Goal: Task Accomplishment & Management: Use online tool/utility

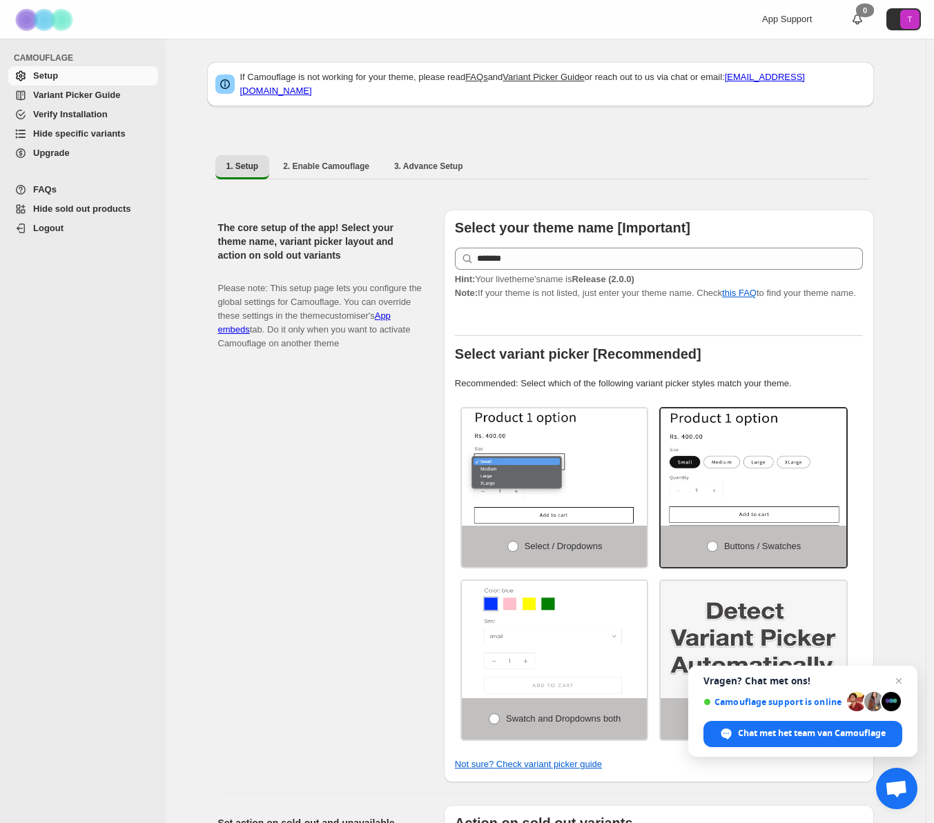
click at [90, 92] on span "Variant Picker Guide" at bounding box center [76, 95] width 87 height 10
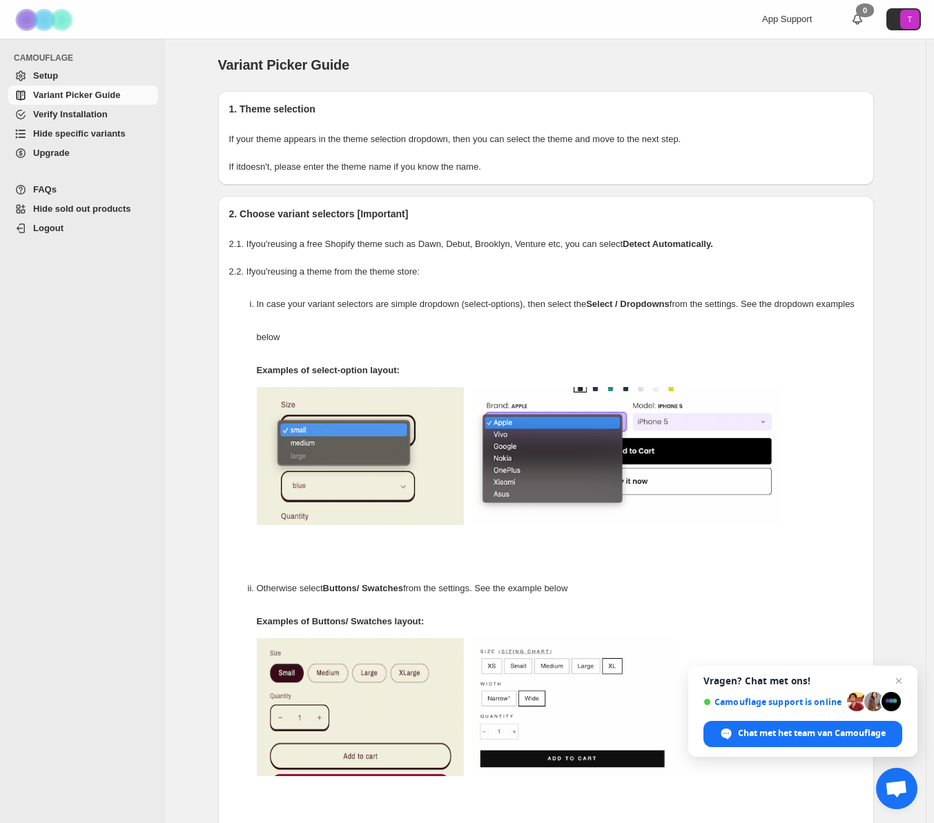
click at [79, 75] on span "Setup" at bounding box center [94, 76] width 122 height 14
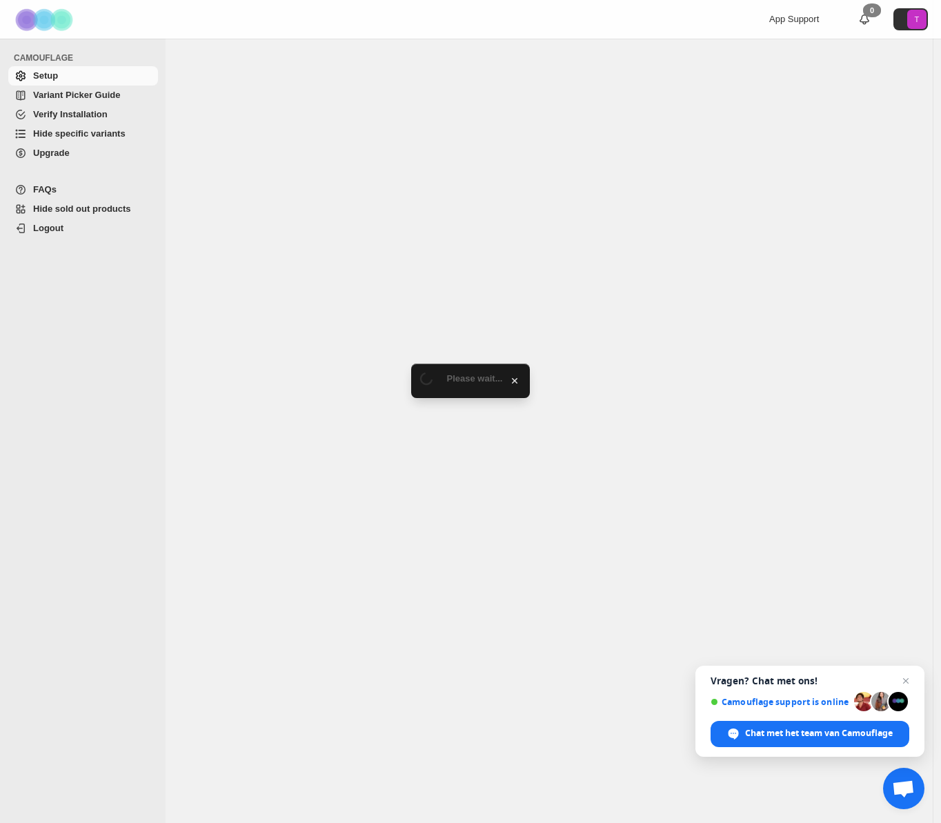
click at [92, 132] on span "Hide specific variants" at bounding box center [79, 133] width 92 height 10
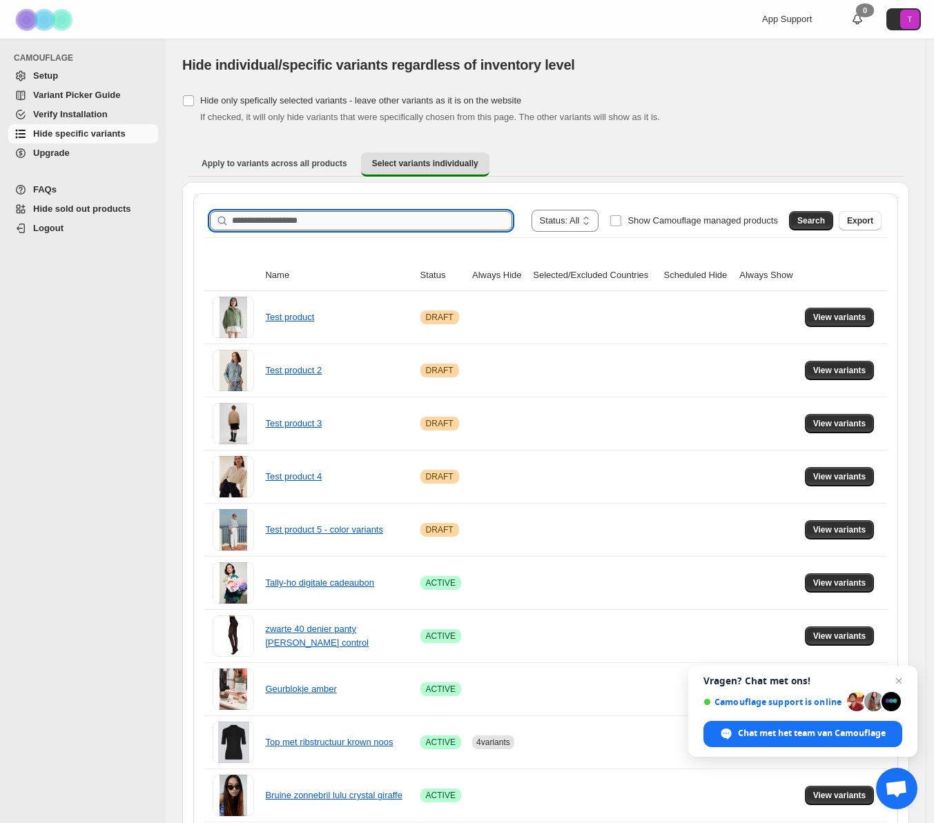
click at [319, 219] on input "Search product name" at bounding box center [372, 220] width 280 height 19
click at [336, 223] on input "Search product name" at bounding box center [372, 220] width 280 height 19
type input "****"
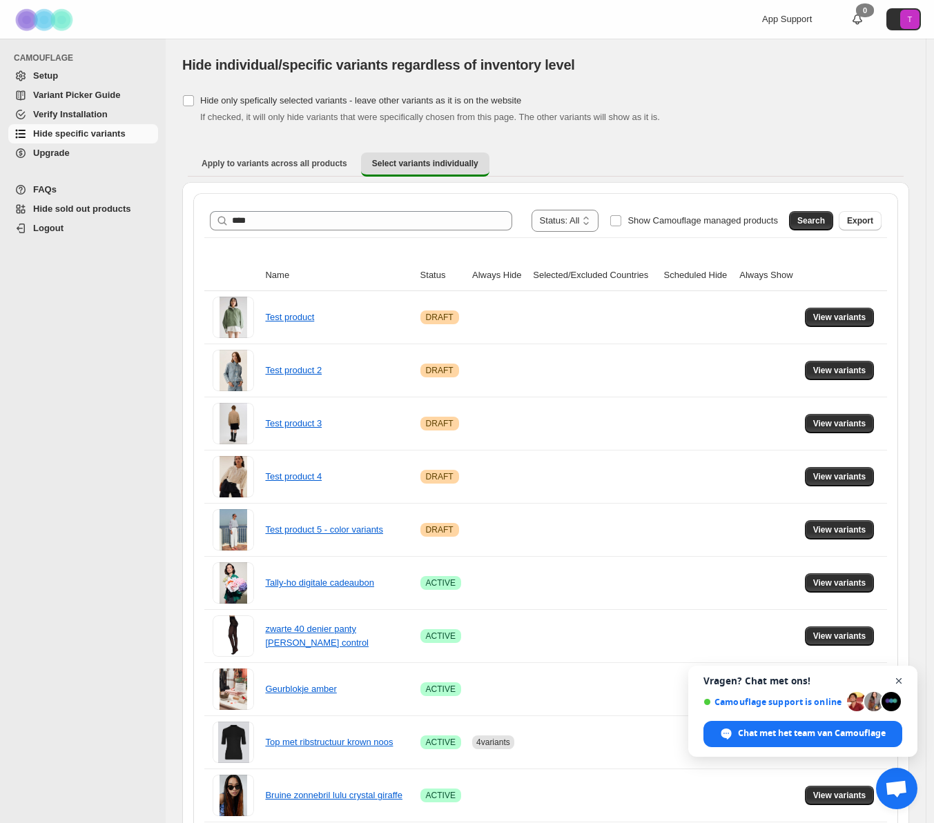
click at [900, 678] on span "Chat sluiten" at bounding box center [898, 681] width 17 height 17
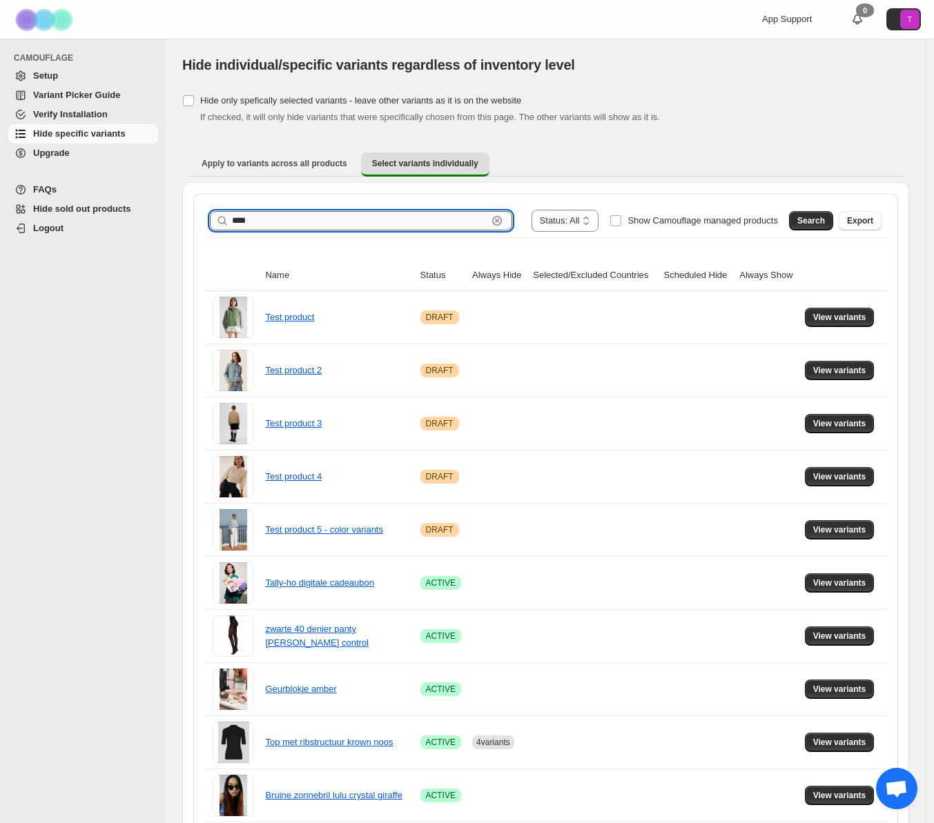
click at [354, 222] on input "****" at bounding box center [359, 220] width 255 height 19
click at [812, 217] on span "Search" at bounding box center [811, 220] width 28 height 11
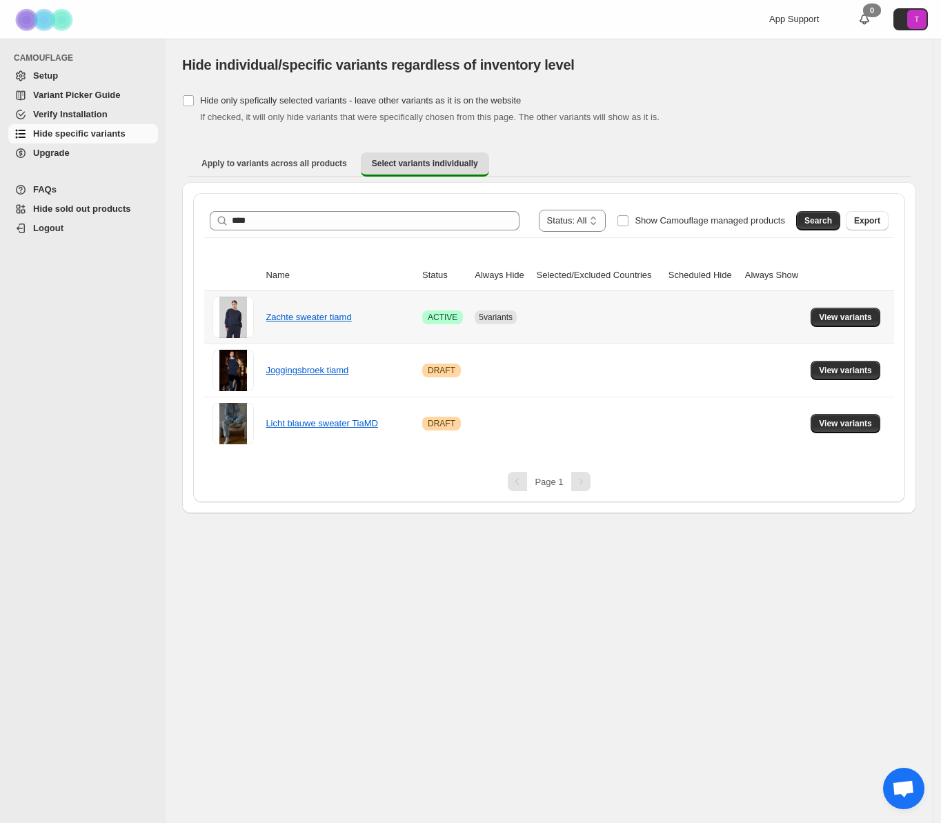
click at [391, 311] on div "Zachte sweater tiamd" at bounding box center [335, 318] width 138 height 14
click at [843, 310] on button "View variants" at bounding box center [846, 317] width 70 height 19
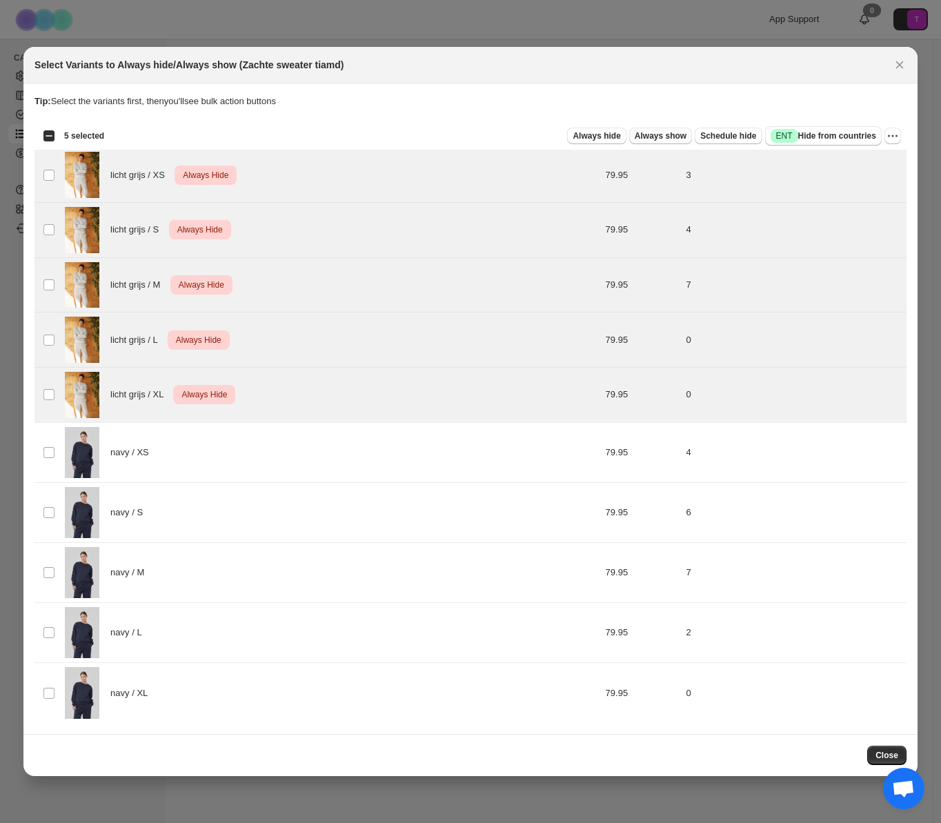
click at [674, 139] on span "Always show" at bounding box center [661, 135] width 52 height 11
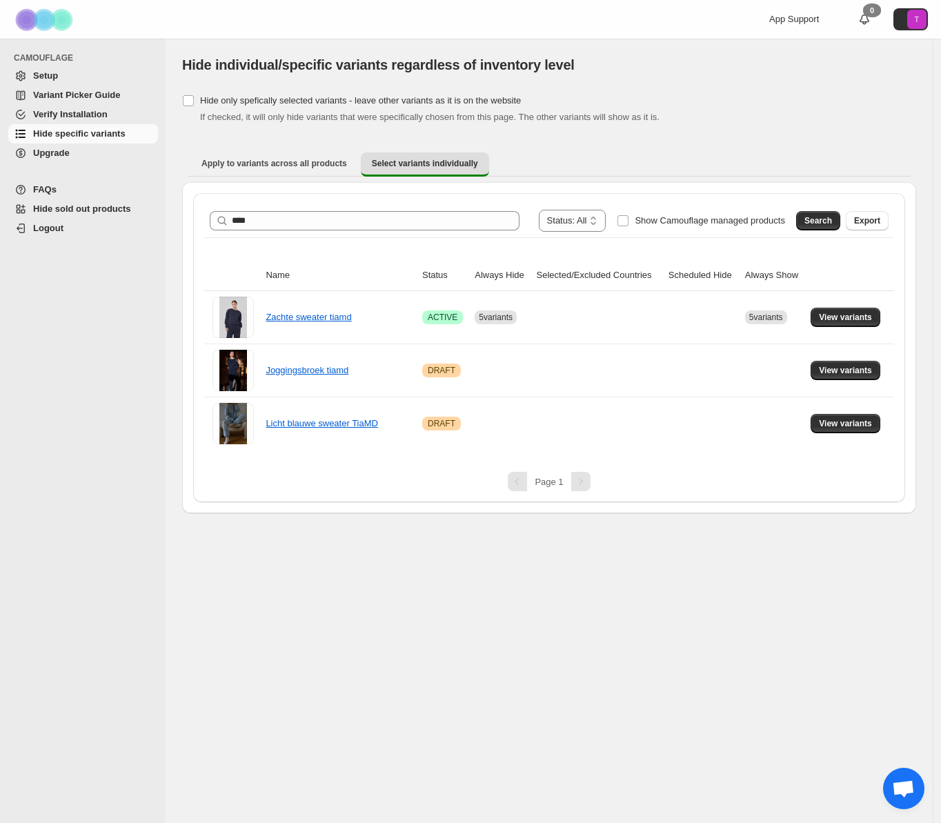
click at [491, 607] on div "**********" at bounding box center [550, 431] width 768 height 785
click at [387, 223] on input "****" at bounding box center [363, 220] width 263 height 19
type input "*****"
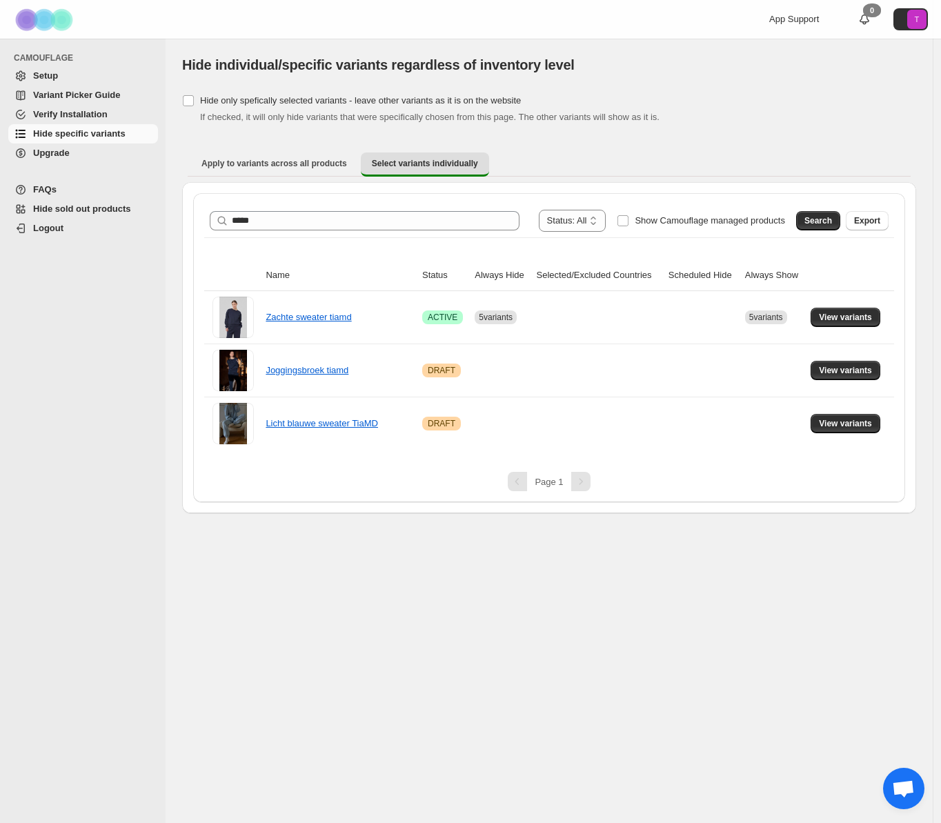
click at [831, 226] on span "Search" at bounding box center [819, 220] width 28 height 11
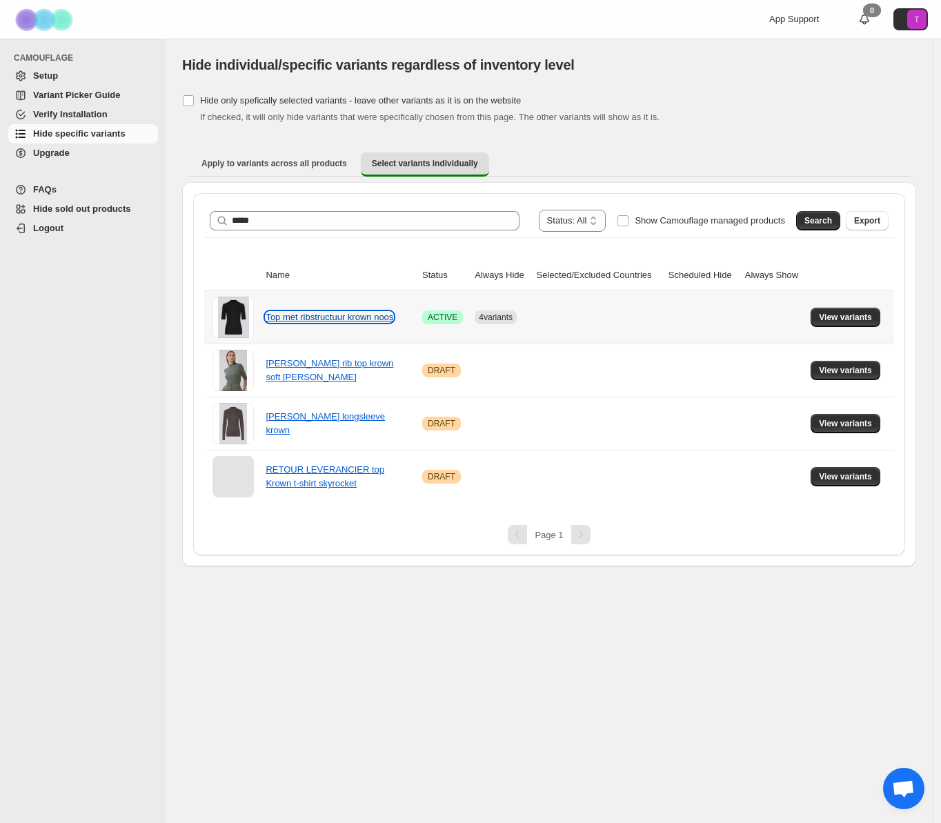
click at [349, 320] on link "Top met ribstructuur krown noos" at bounding box center [330, 317] width 128 height 10
drag, startPoint x: 594, startPoint y: 304, endPoint x: 774, endPoint y: 305, distance: 180.2
click at [595, 304] on td at bounding box center [599, 317] width 132 height 52
click at [854, 316] on span "View variants" at bounding box center [845, 317] width 53 height 11
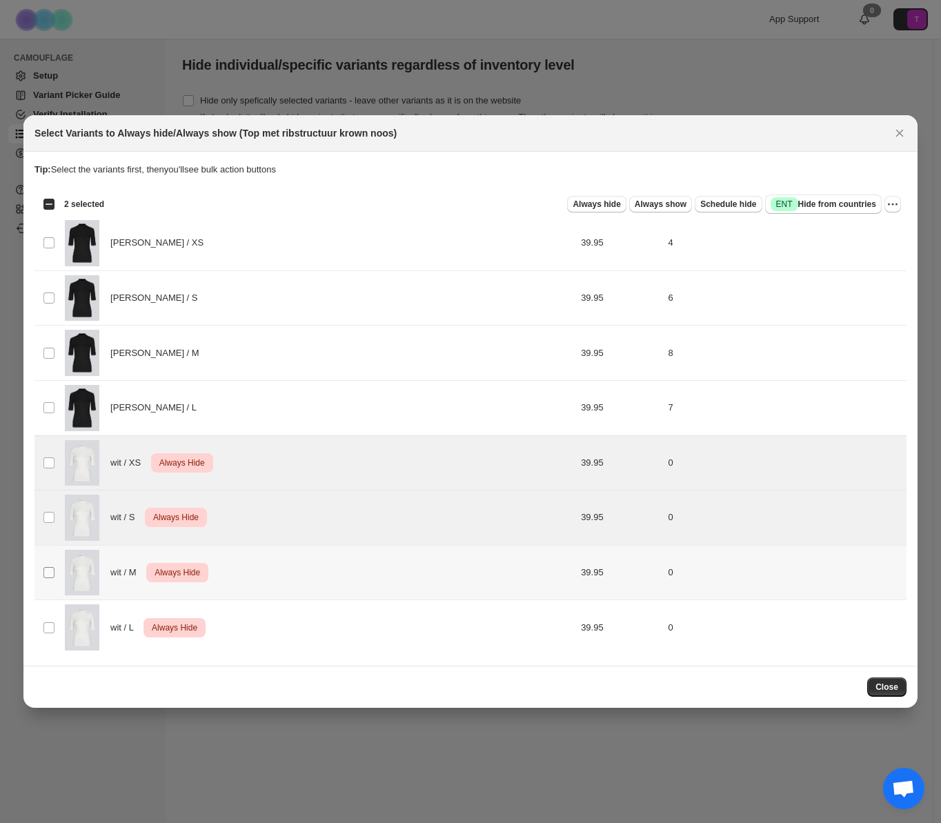
click at [51, 567] on span ":r12:" at bounding box center [49, 573] width 12 height 12
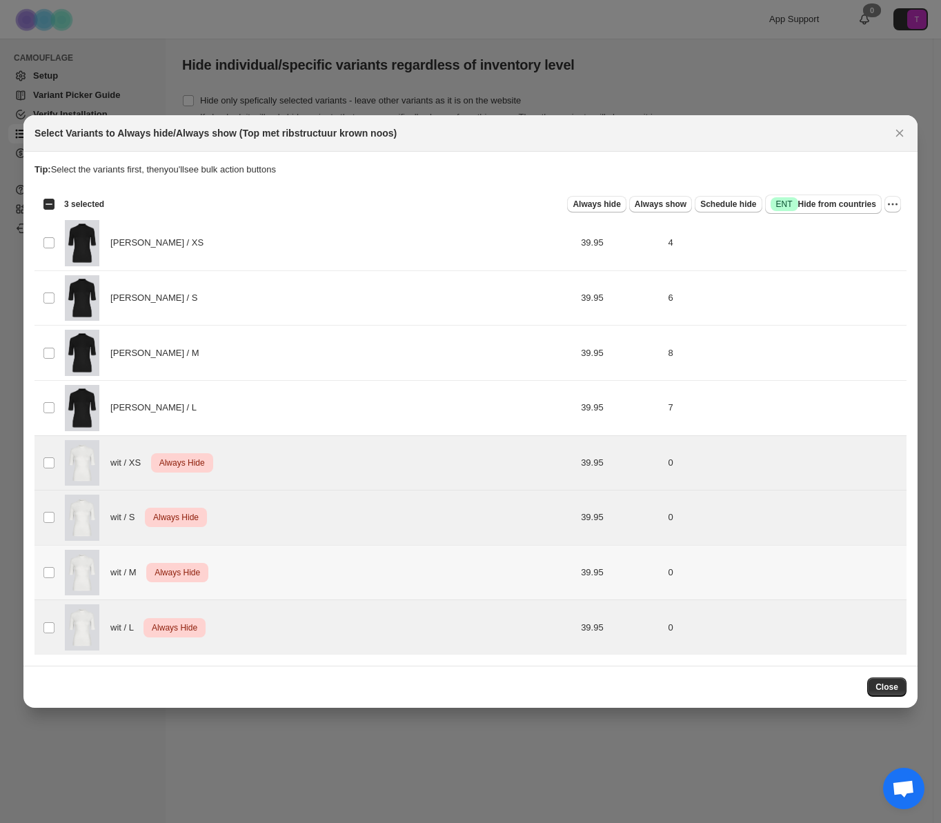
click at [54, 581] on td "Select product variant" at bounding box center [48, 572] width 26 height 55
click at [662, 202] on span "Always show" at bounding box center [661, 204] width 52 height 11
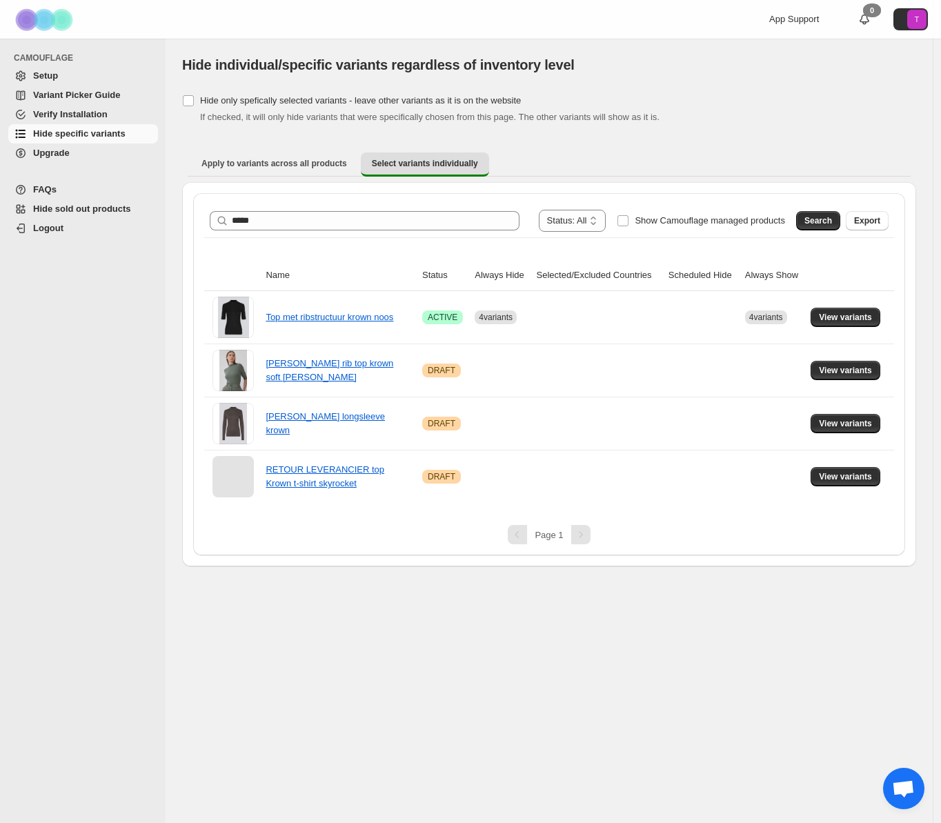
click at [735, 77] on div "[object Object]. This page is ready Hide individual/specific variants regardles…" at bounding box center [549, 65] width 734 height 52
drag, startPoint x: 264, startPoint y: 217, endPoint x: 219, endPoint y: 218, distance: 45.6
click at [219, 218] on div "***** Clear" at bounding box center [365, 220] width 310 height 19
type input "******"
click at [807, 219] on span "Search" at bounding box center [819, 220] width 28 height 11
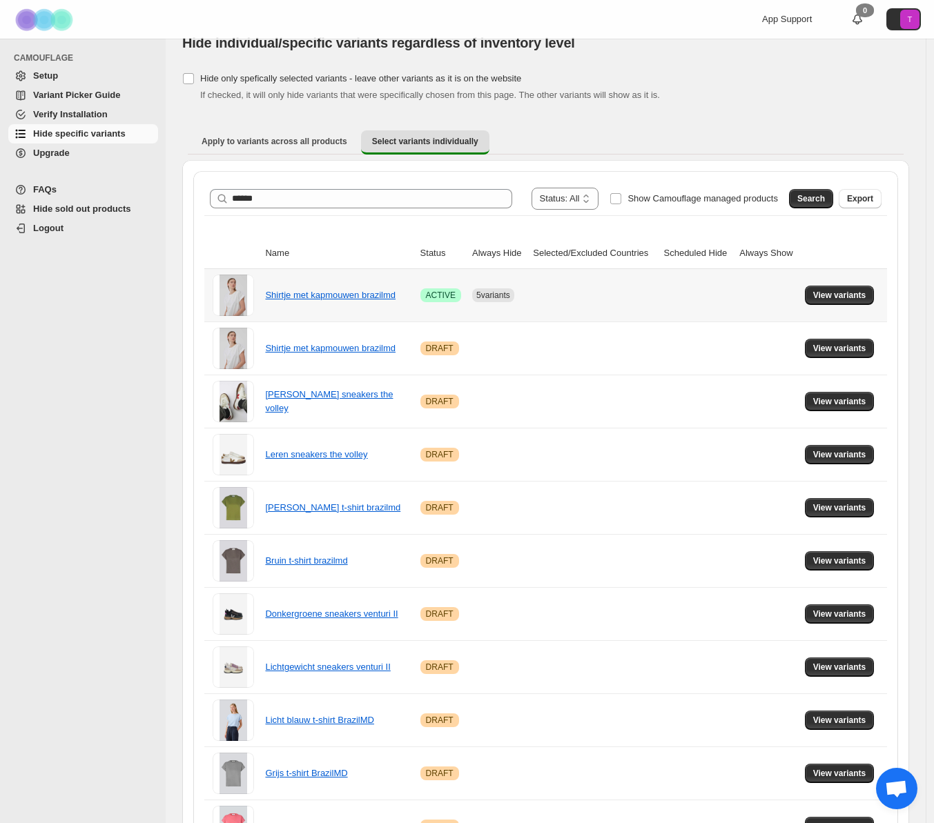
scroll to position [23, 0]
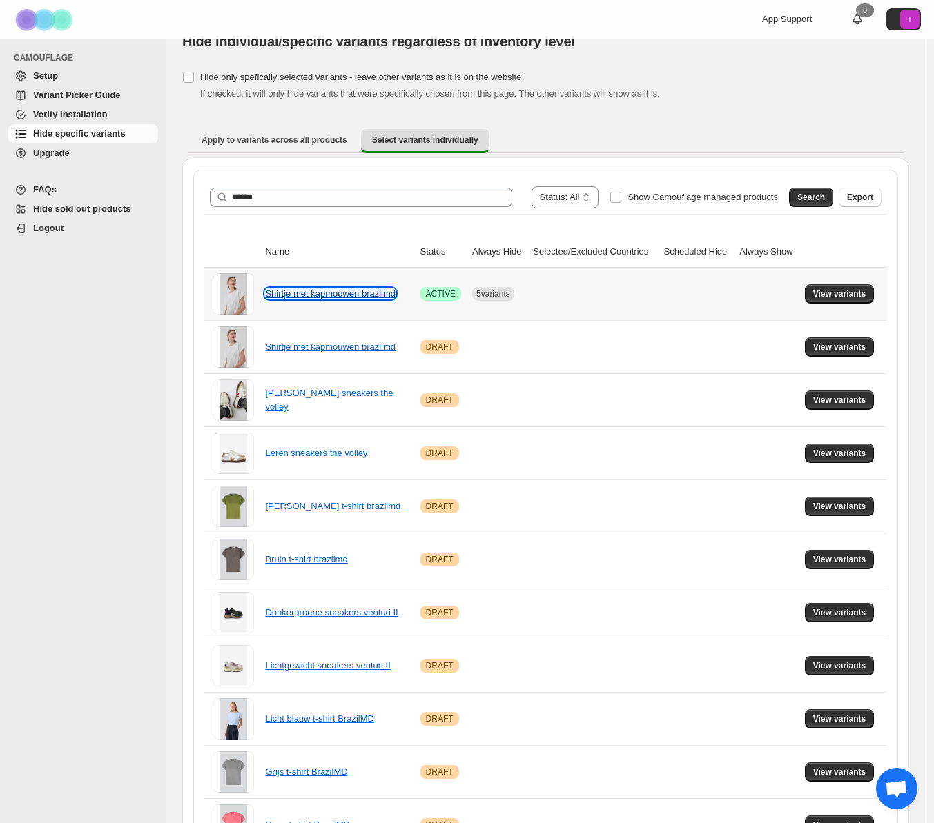
click at [293, 289] on link "Shirtje met kapmouwen brazilmd" at bounding box center [330, 294] width 130 height 10
click at [849, 289] on span "View variants" at bounding box center [839, 294] width 53 height 11
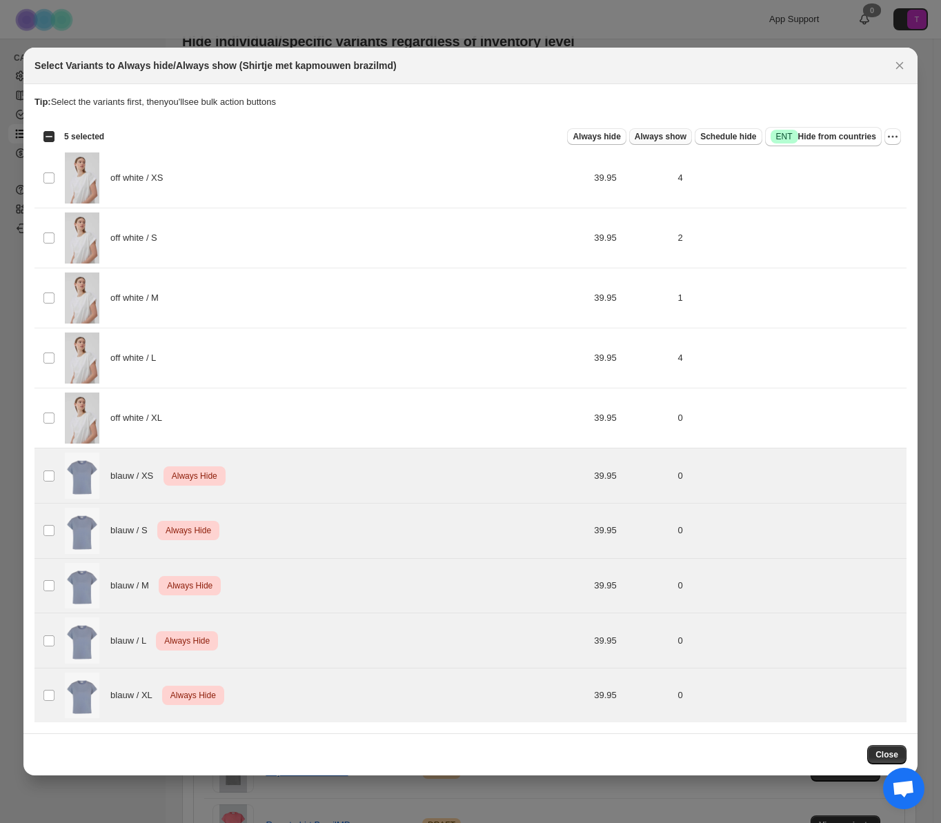
click at [635, 138] on span "Always show" at bounding box center [661, 136] width 52 height 11
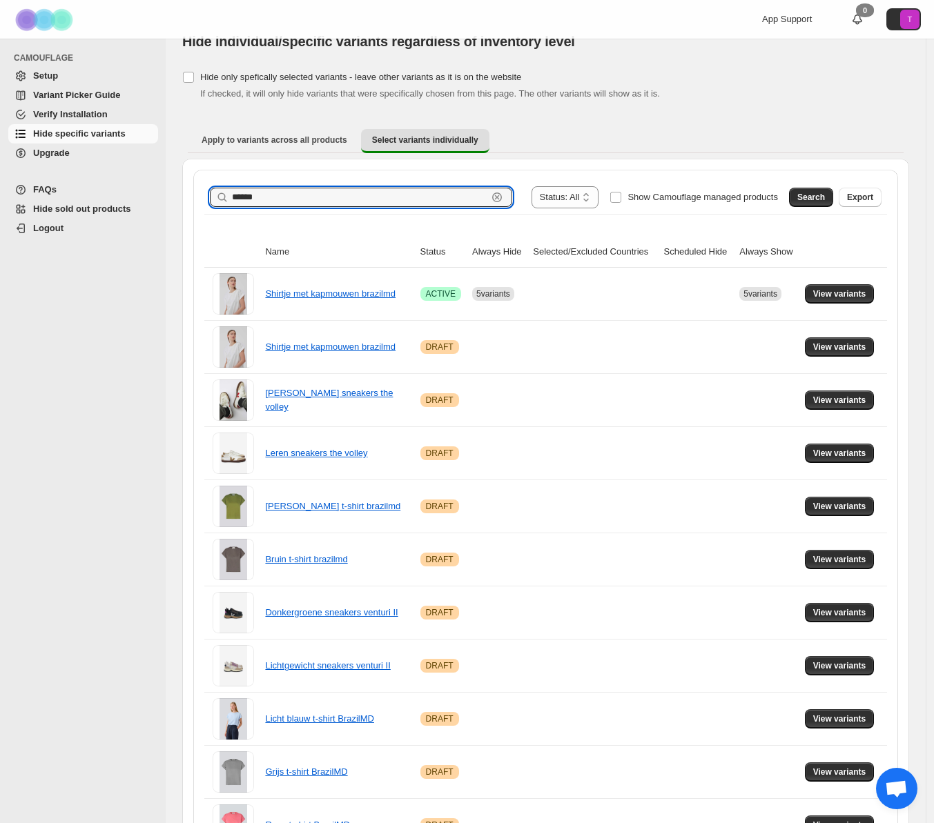
drag, startPoint x: 280, startPoint y: 192, endPoint x: 196, endPoint y: 185, distance: 83.8
click at [196, 185] on div "**********" at bounding box center [545, 643] width 705 height 947
type input "****"
click at [833, 194] on button "Search" at bounding box center [811, 197] width 44 height 19
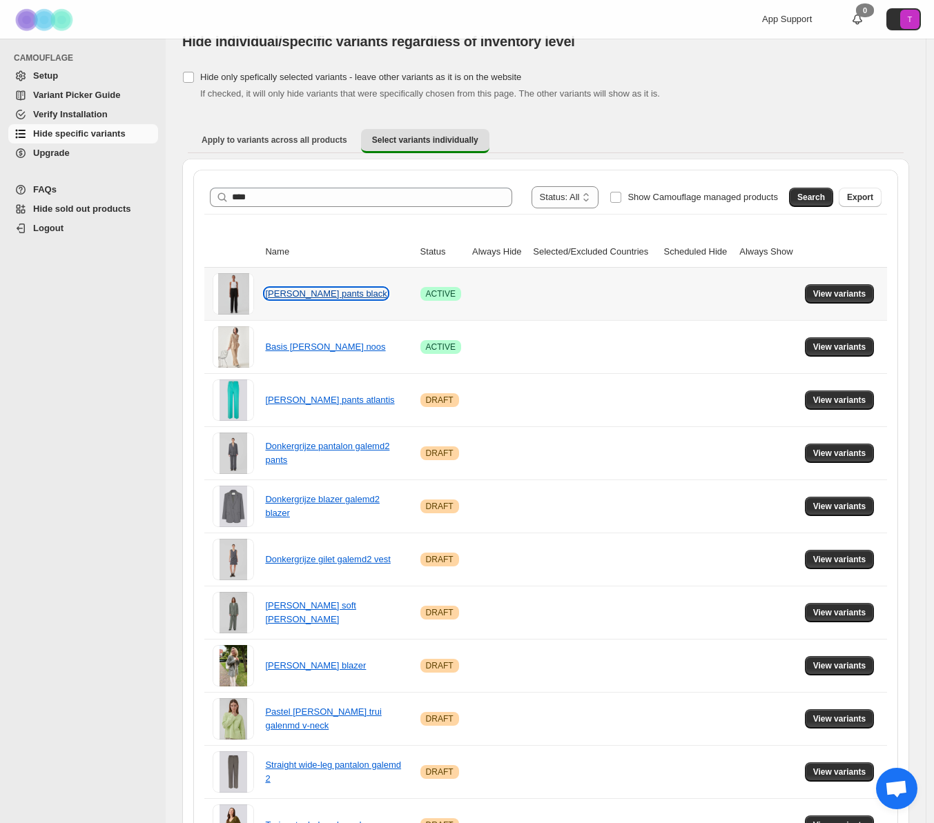
click at [342, 293] on link "Pantalon gale pants black" at bounding box center [325, 294] width 121 height 10
click at [828, 293] on span "View variants" at bounding box center [839, 294] width 53 height 11
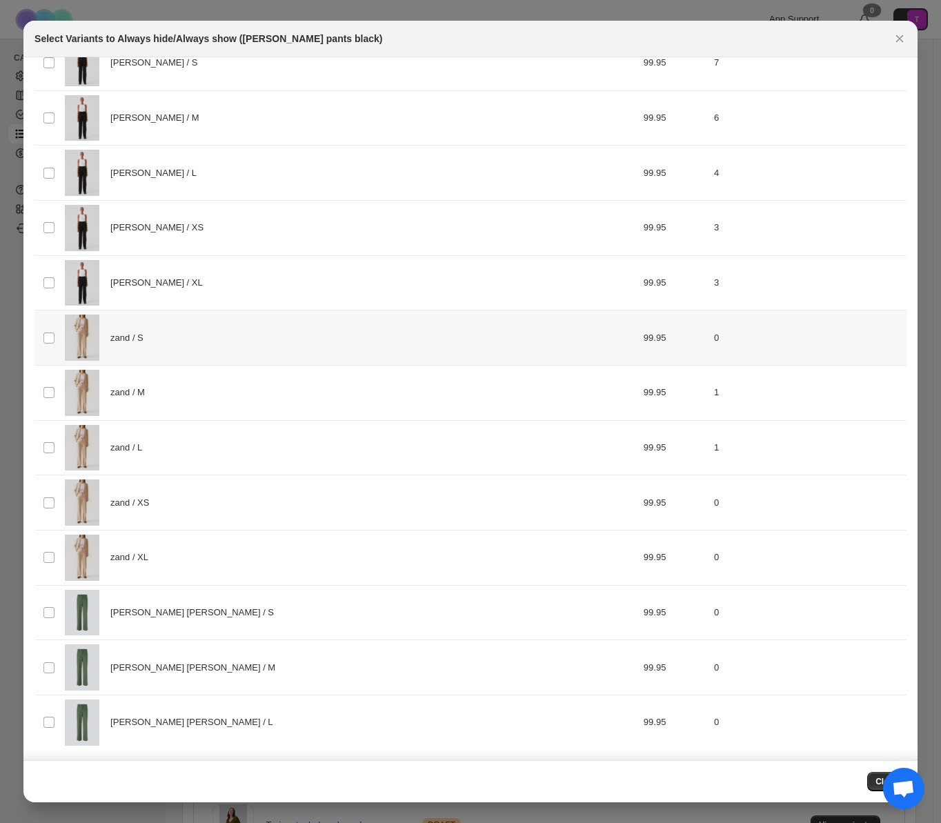
scroll to position [0, 0]
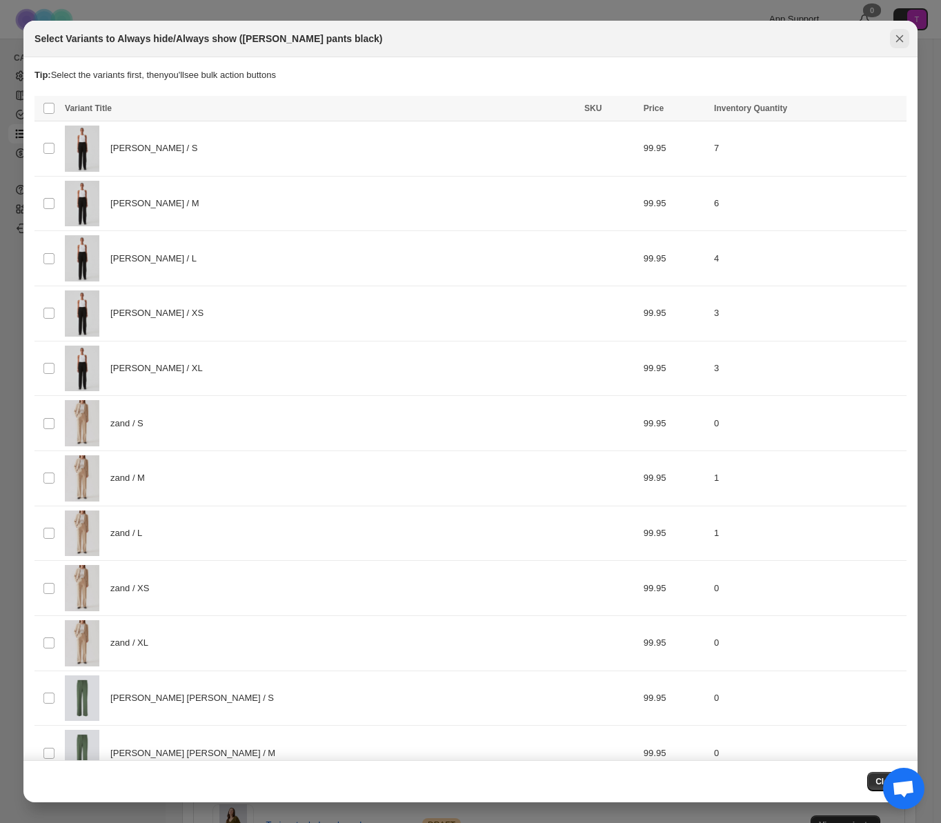
click at [905, 34] on icon "Close" at bounding box center [900, 39] width 14 height 14
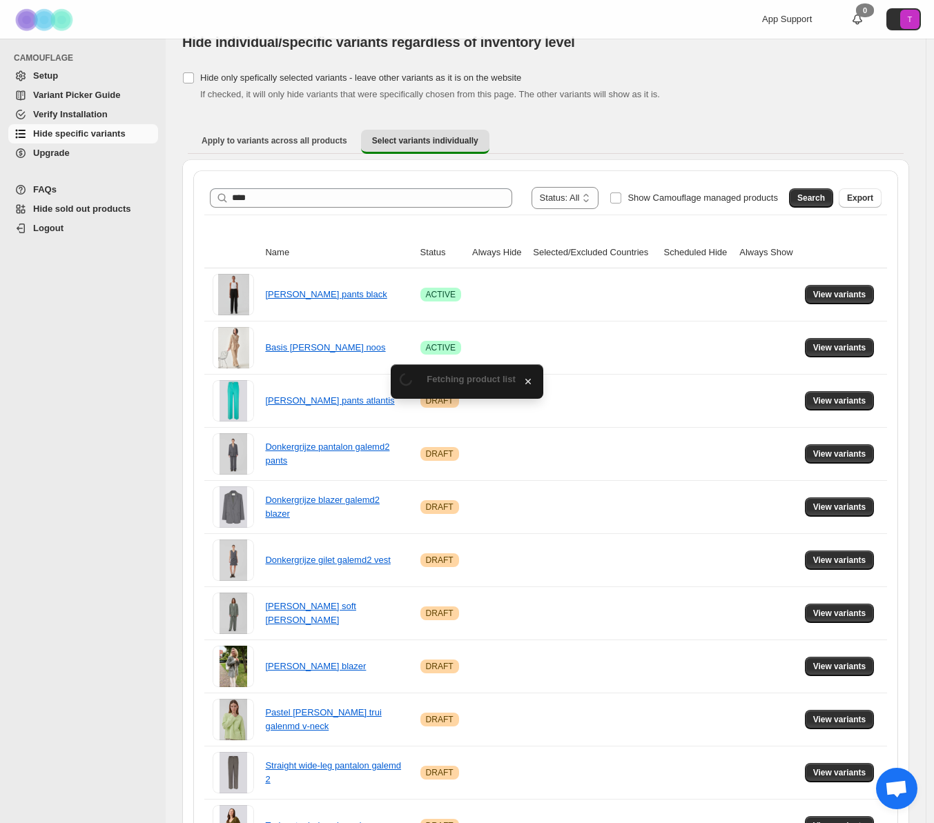
scroll to position [23, 0]
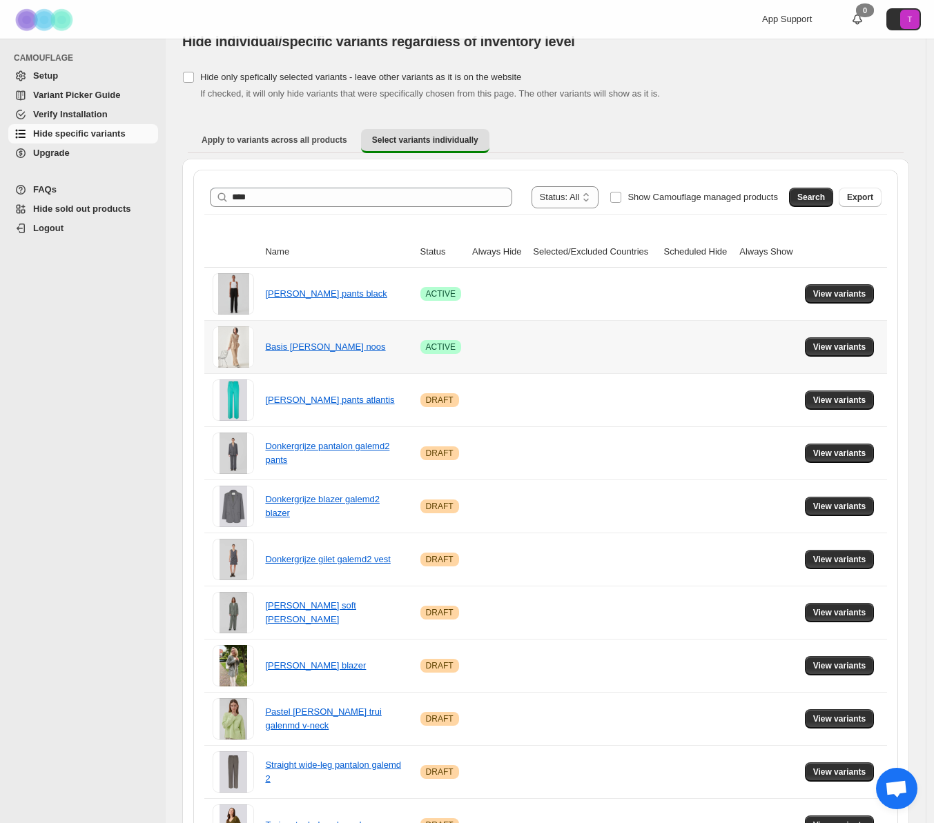
click at [297, 353] on div "Basis blazer gale noos" at bounding box center [334, 347] width 138 height 14
click at [298, 347] on link "Basis blazer gale noos" at bounding box center [325, 347] width 120 height 10
click at [854, 345] on span "View variants" at bounding box center [839, 347] width 53 height 11
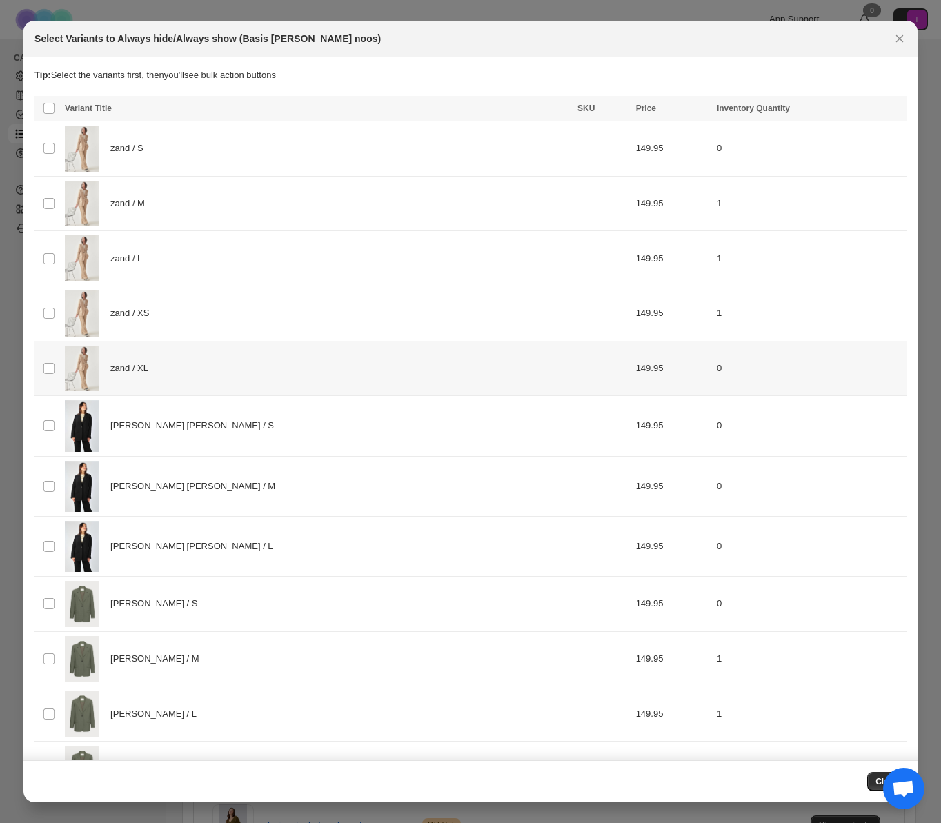
scroll to position [101, 0]
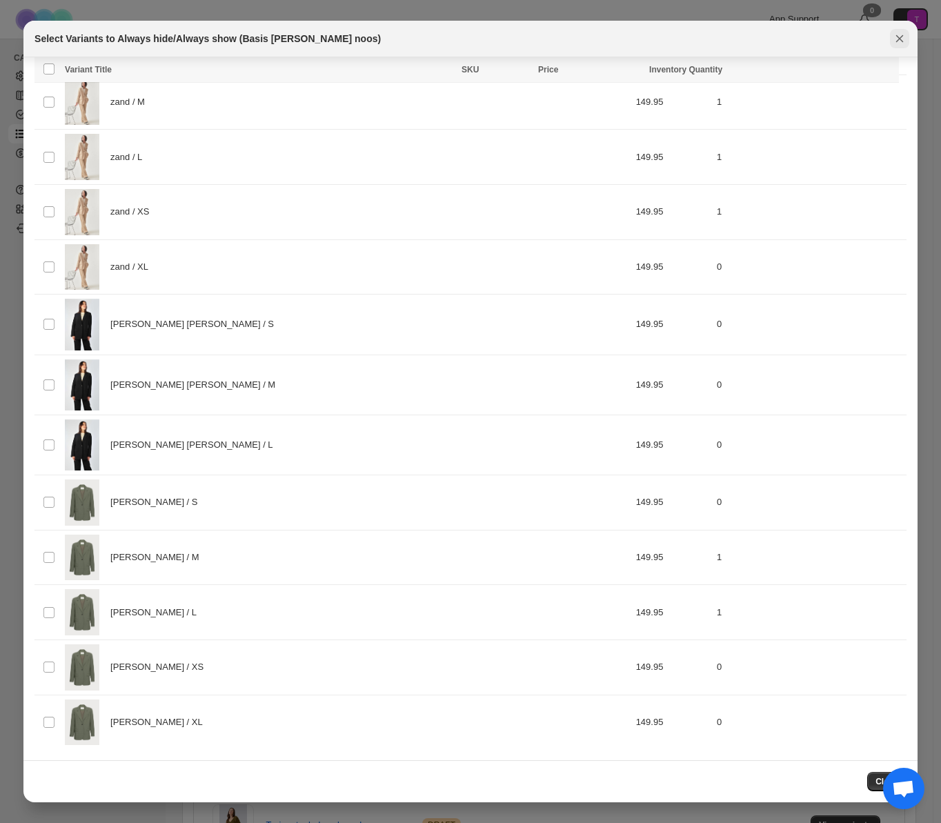
click at [899, 38] on icon "Close" at bounding box center [900, 39] width 14 height 14
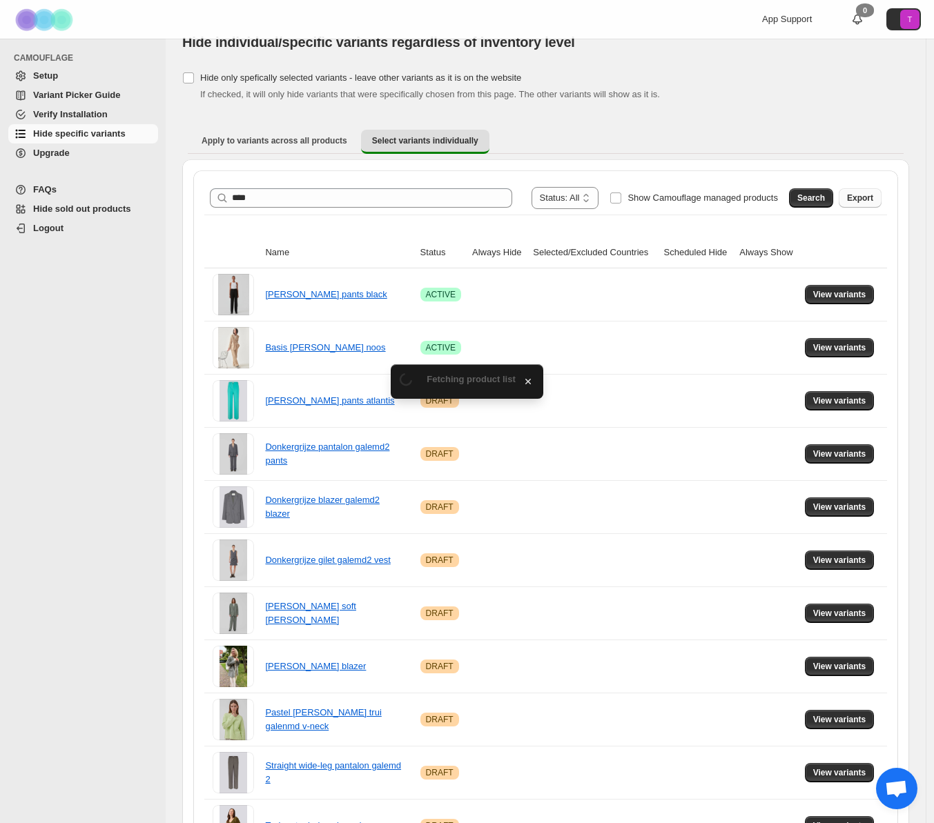
scroll to position [23, 0]
click at [852, 244] on th at bounding box center [844, 252] width 86 height 31
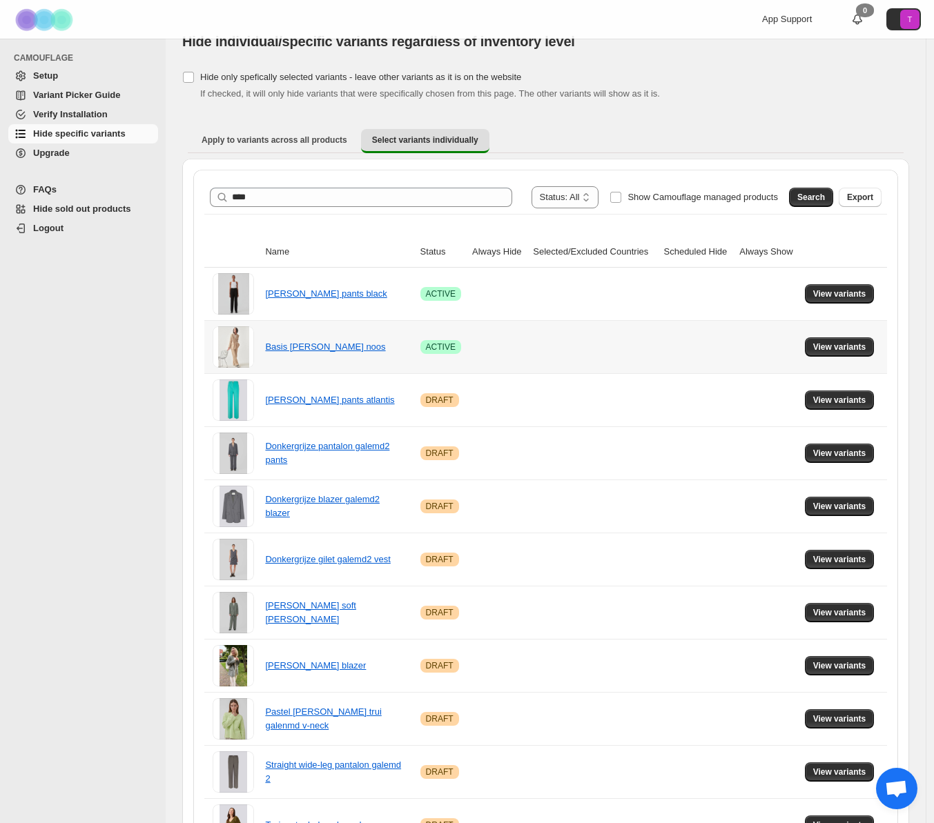
scroll to position [0, 0]
